Goal: Information Seeking & Learning: Learn about a topic

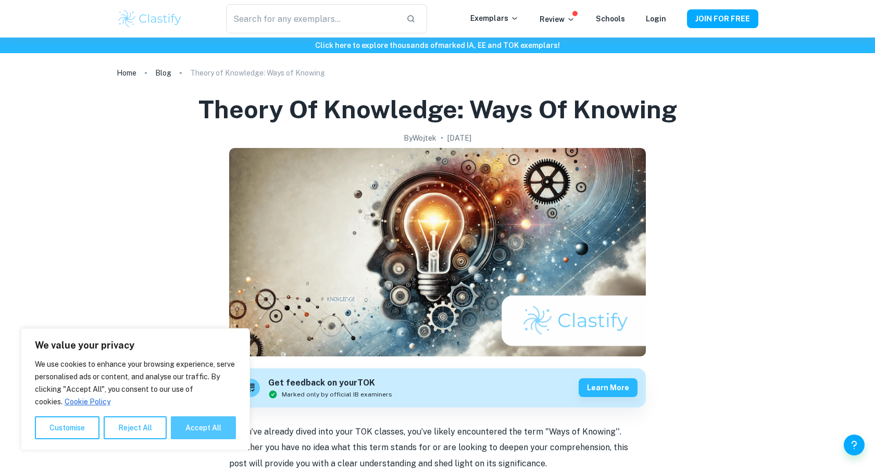
click at [209, 432] on button "Accept All" at bounding box center [203, 427] width 65 height 23
checkbox input "true"
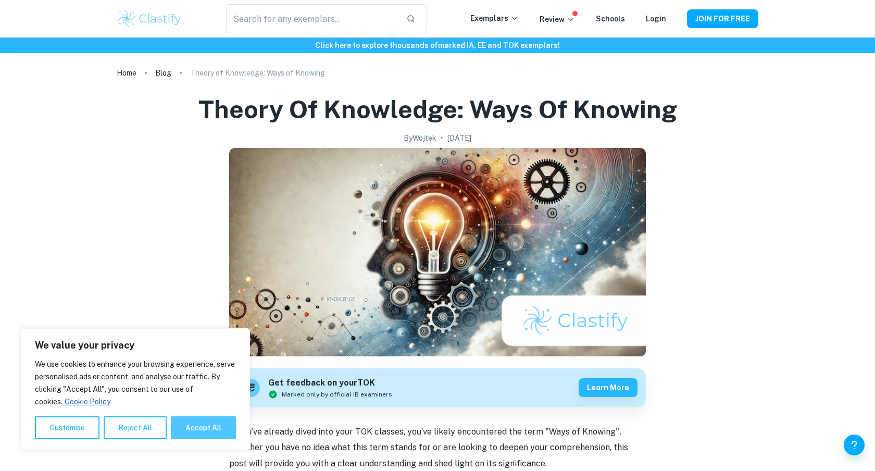
checkbox input "true"
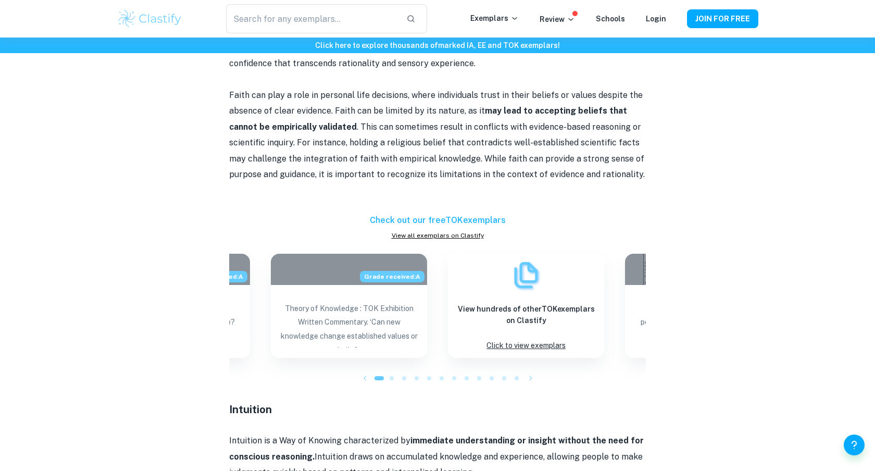
scroll to position [2257, 0]
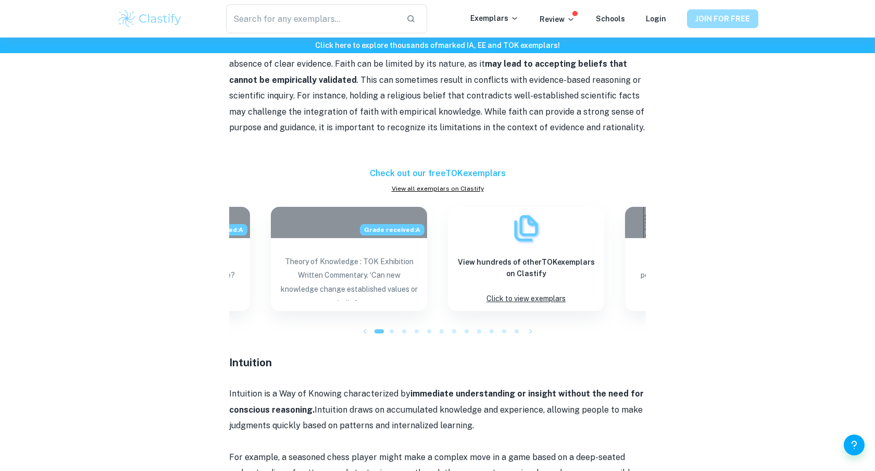
click at [724, 20] on button "JOIN FOR FREE" at bounding box center [722, 18] width 71 height 19
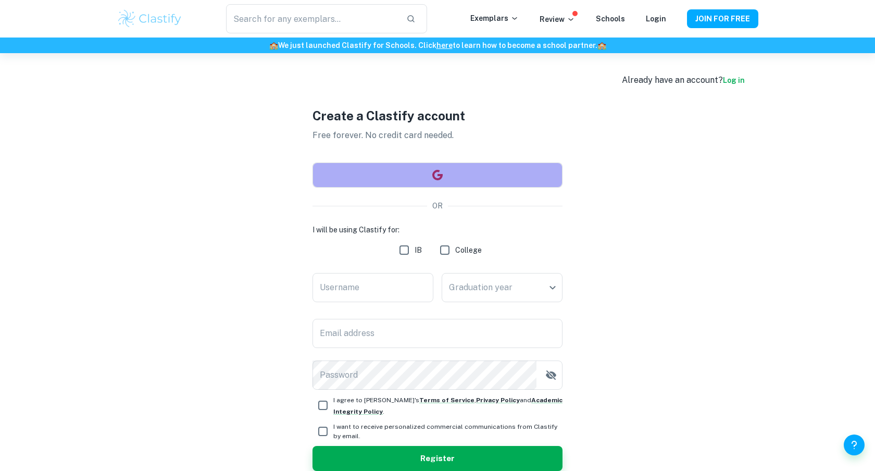
click at [436, 175] on icon "button" at bounding box center [437, 175] width 12 height 12
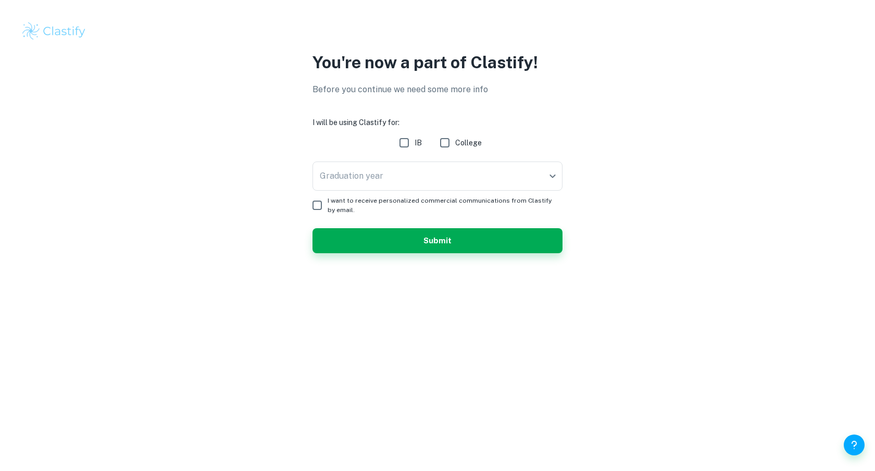
click at [402, 141] on input "IB" at bounding box center [404, 142] width 21 height 21
checkbox input "true"
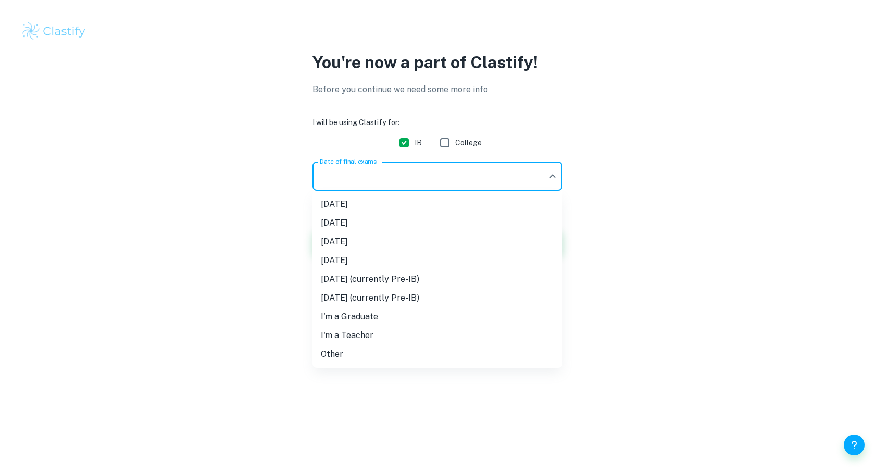
click at [405, 181] on body "We value your privacy We use cookies to enhance your browsing experience, serve…" at bounding box center [437, 235] width 875 height 471
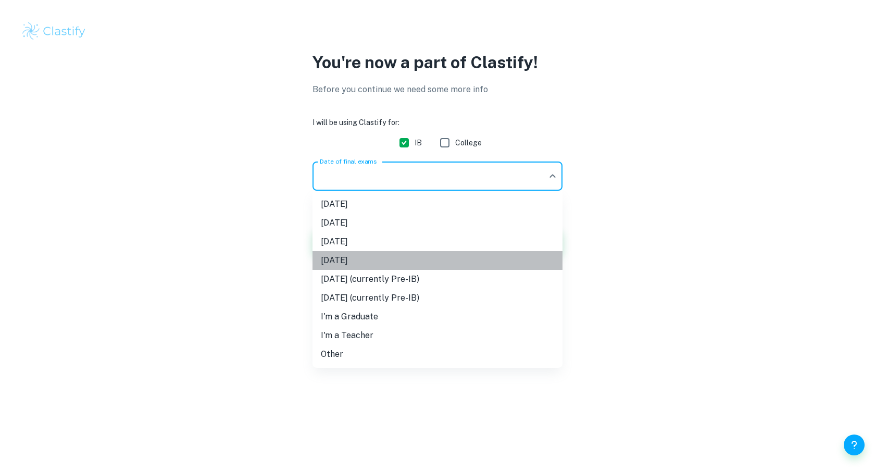
click at [393, 262] on li "November 2026" at bounding box center [437, 260] width 250 height 19
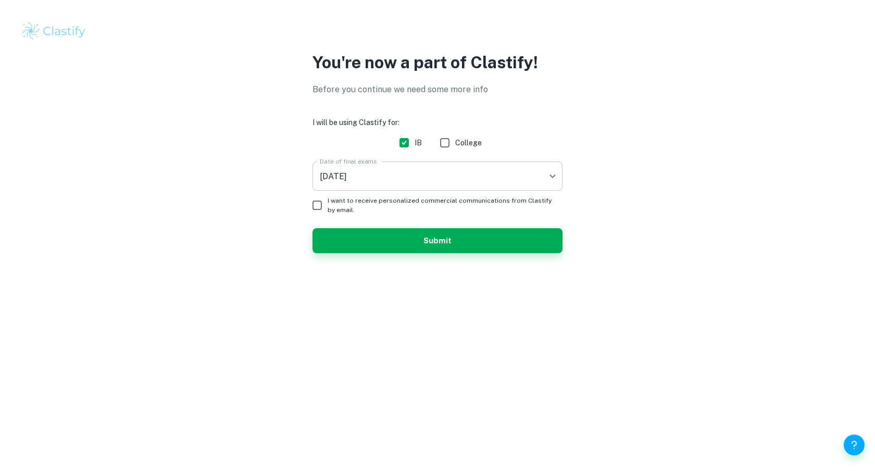
drag, startPoint x: 400, startPoint y: 239, endPoint x: 418, endPoint y: 183, distance: 58.1
click at [418, 183] on form "I will be using Clastify for: IB College Date of final exams November 2026 N26 …" at bounding box center [437, 185] width 250 height 136
click at [418, 183] on body "We value your privacy We use cookies to enhance your browsing experience, serve…" at bounding box center [437, 235] width 875 height 471
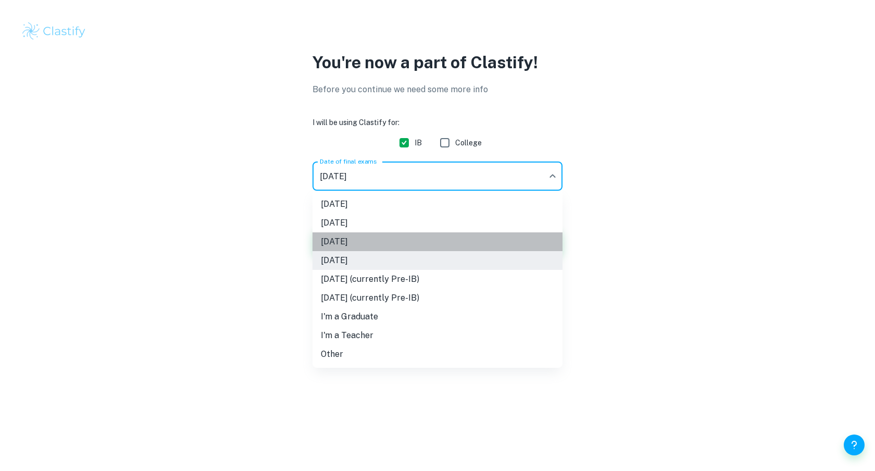
click at [398, 246] on li "May 2026" at bounding box center [437, 241] width 250 height 19
type input "M26"
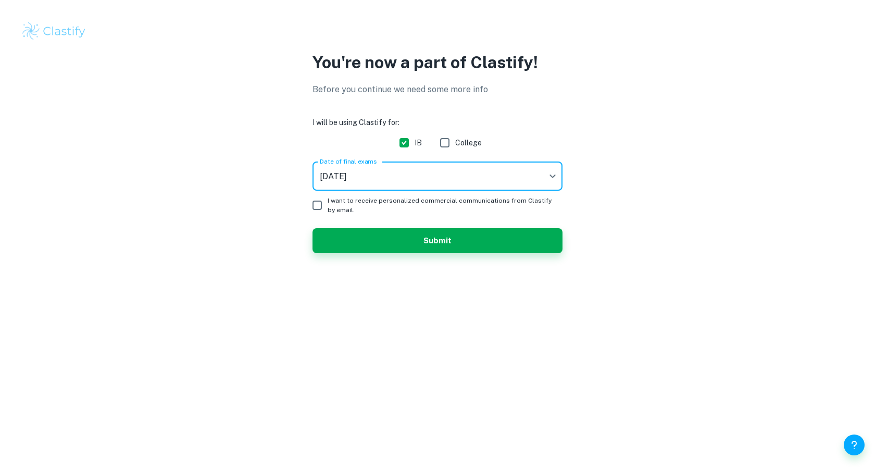
click at [398, 246] on button "Submit" at bounding box center [437, 240] width 250 height 25
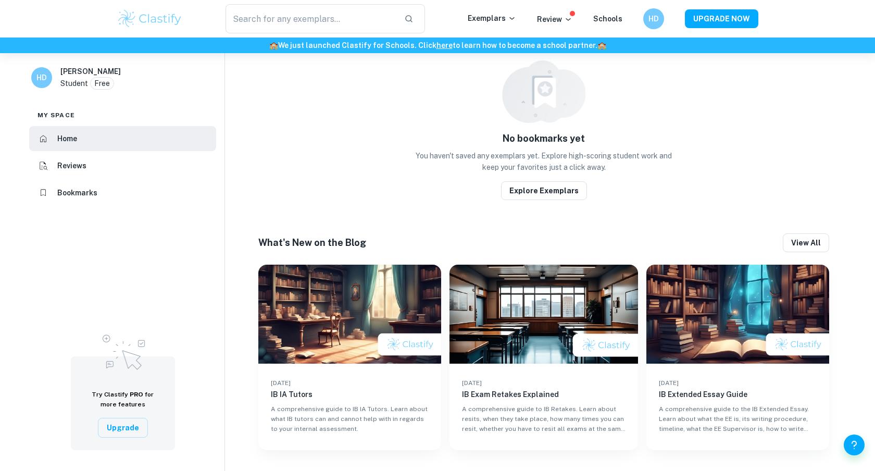
scroll to position [315, 0]
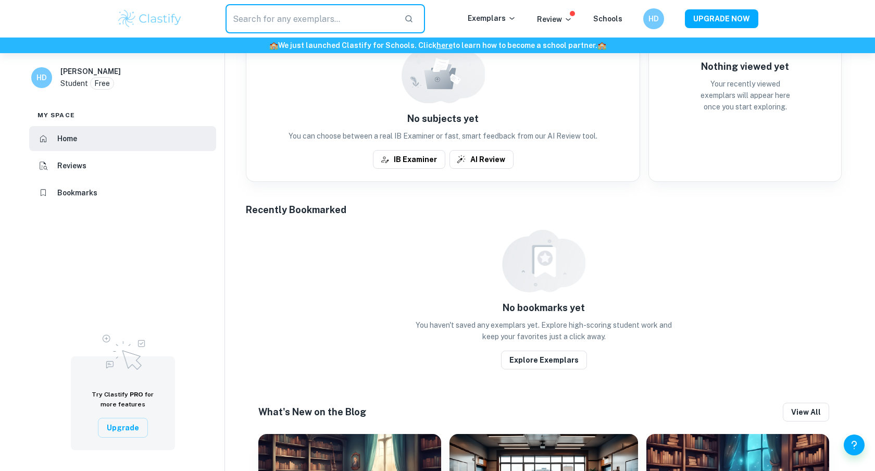
click at [262, 16] on input "text" at bounding box center [310, 18] width 170 height 29
type input "ways of knowing"
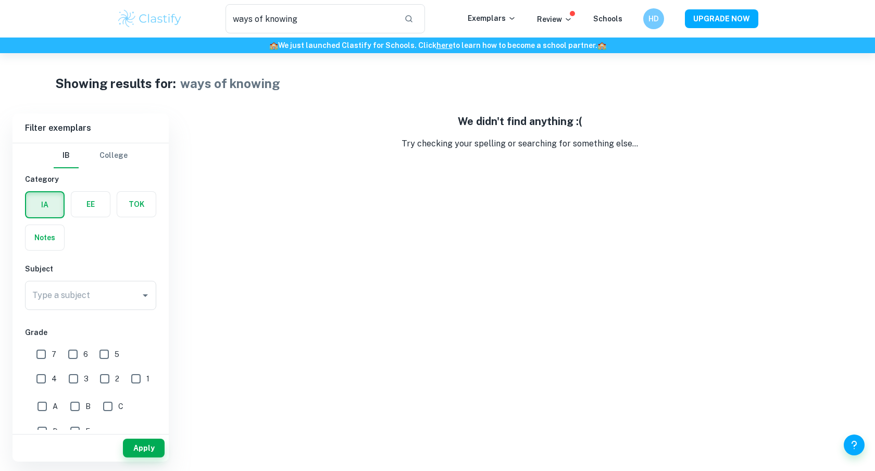
click at [273, 152] on div "We didn't find anything :( Try checking your spelling or searching for somethin…" at bounding box center [519, 288] width 685 height 348
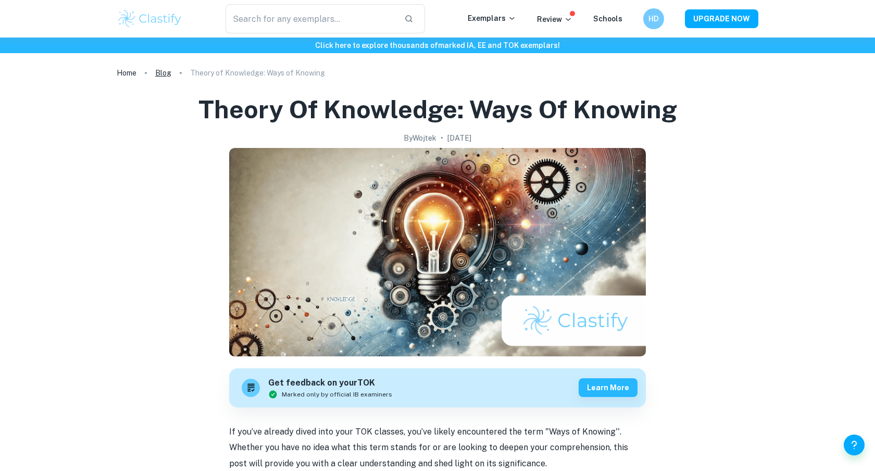
click at [162, 74] on link "Blog" at bounding box center [163, 73] width 16 height 15
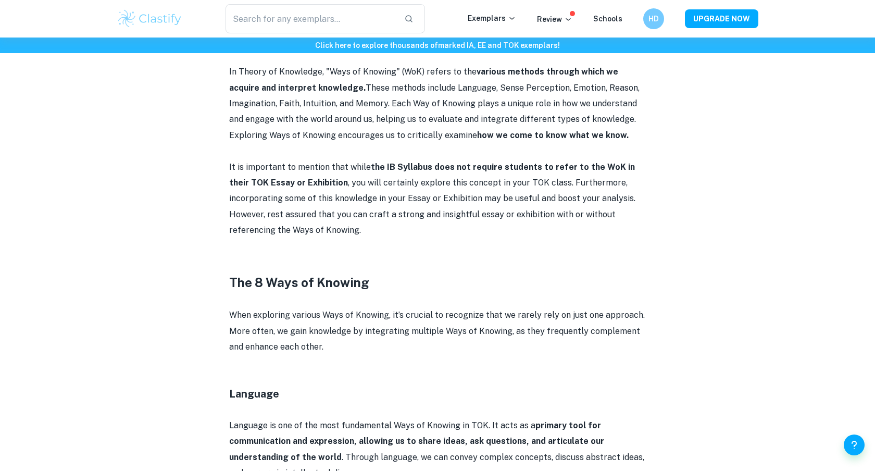
scroll to position [505, 0]
click at [447, 87] on p "In Theory of Knowledge, "Ways of Knowing" (WoK) refers to the various methods t…" at bounding box center [437, 103] width 417 height 79
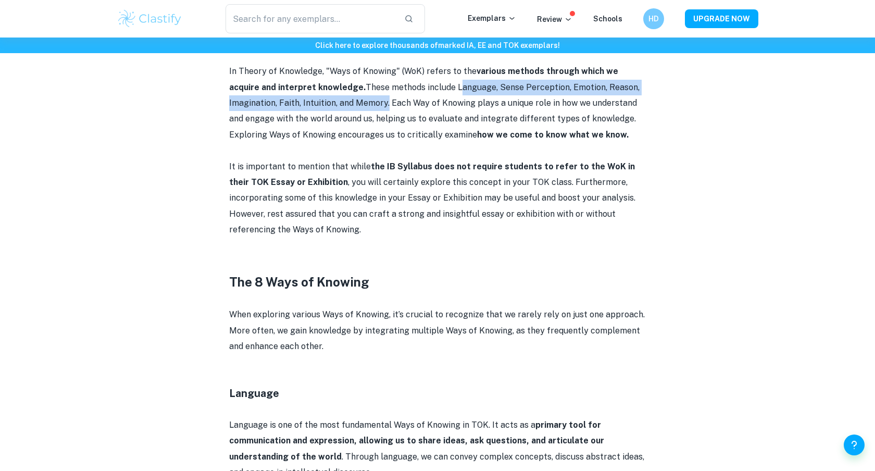
drag, startPoint x: 447, startPoint y: 87, endPoint x: 383, endPoint y: 105, distance: 67.0
click at [383, 105] on p "In Theory of Knowledge, "Ways of Knowing" (WoK) refers to the various methods t…" at bounding box center [437, 103] width 417 height 79
copy p "Language, Sense Perception, Emotion, Reason, Imagination, Faith, Intuition, and…"
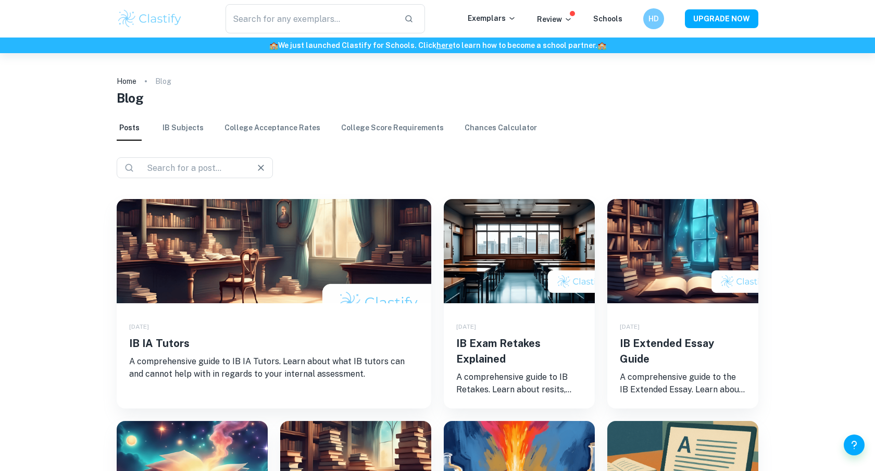
click at [210, 166] on input "text" at bounding box center [191, 167] width 96 height 15
type input "theory"
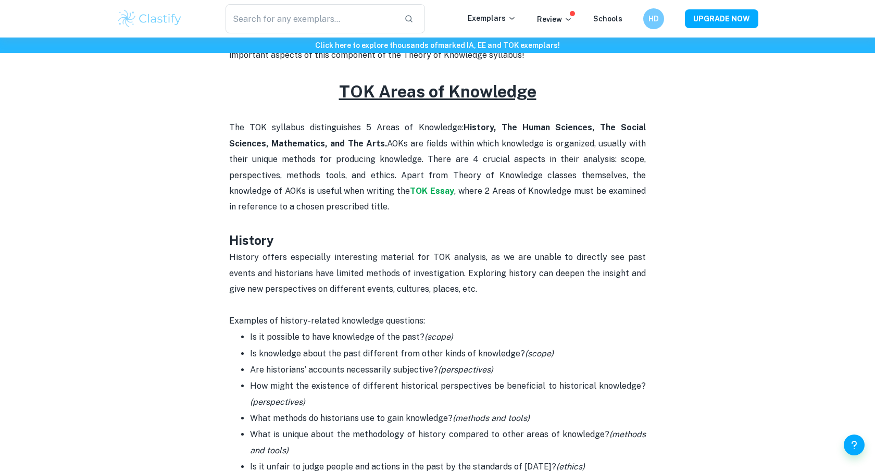
scroll to position [400, 0]
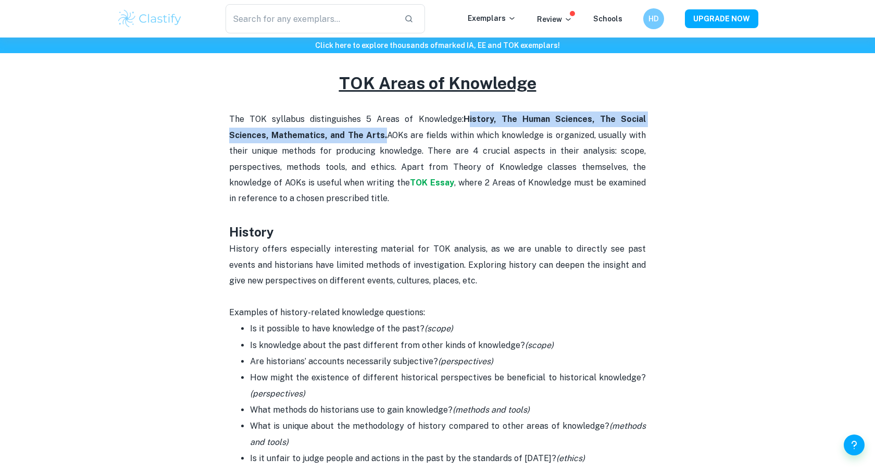
drag, startPoint x: 336, startPoint y: 136, endPoint x: 443, endPoint y: 117, distance: 109.0
click at [443, 117] on strong "History, The Human Sciences, The Social Sciences, Mathematics, and The Arts." at bounding box center [437, 127] width 417 height 26
click at [360, 119] on p "The TOK syllabus distinguishes 5 Areas of Knowledge: History, The Human Science…" at bounding box center [437, 158] width 417 height 95
copy p "Areas of Knowledge: History, The Human Sciences, The Social Sciences, Mathemati…"
